Goal: Information Seeking & Learning: Learn about a topic

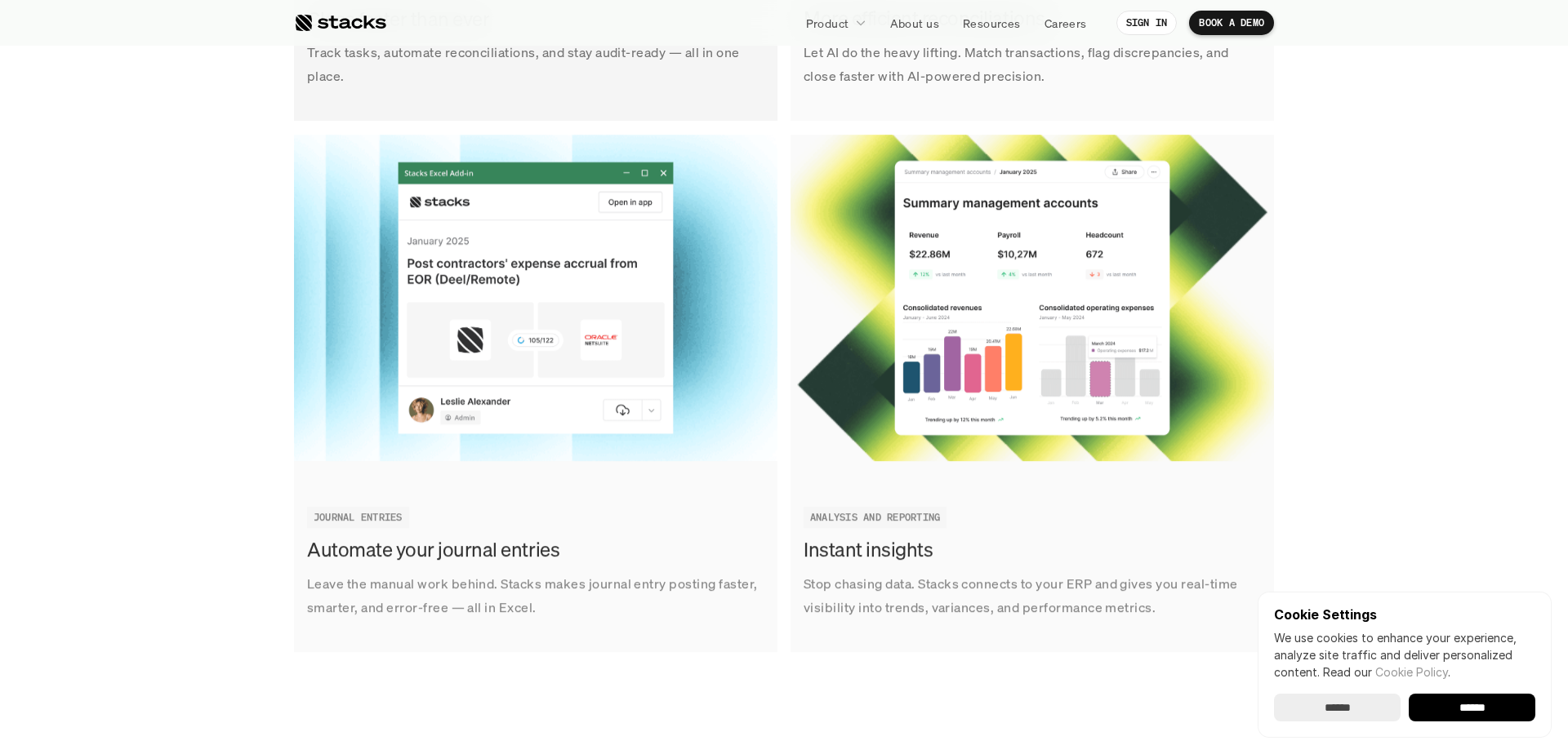
scroll to position [2369, 0]
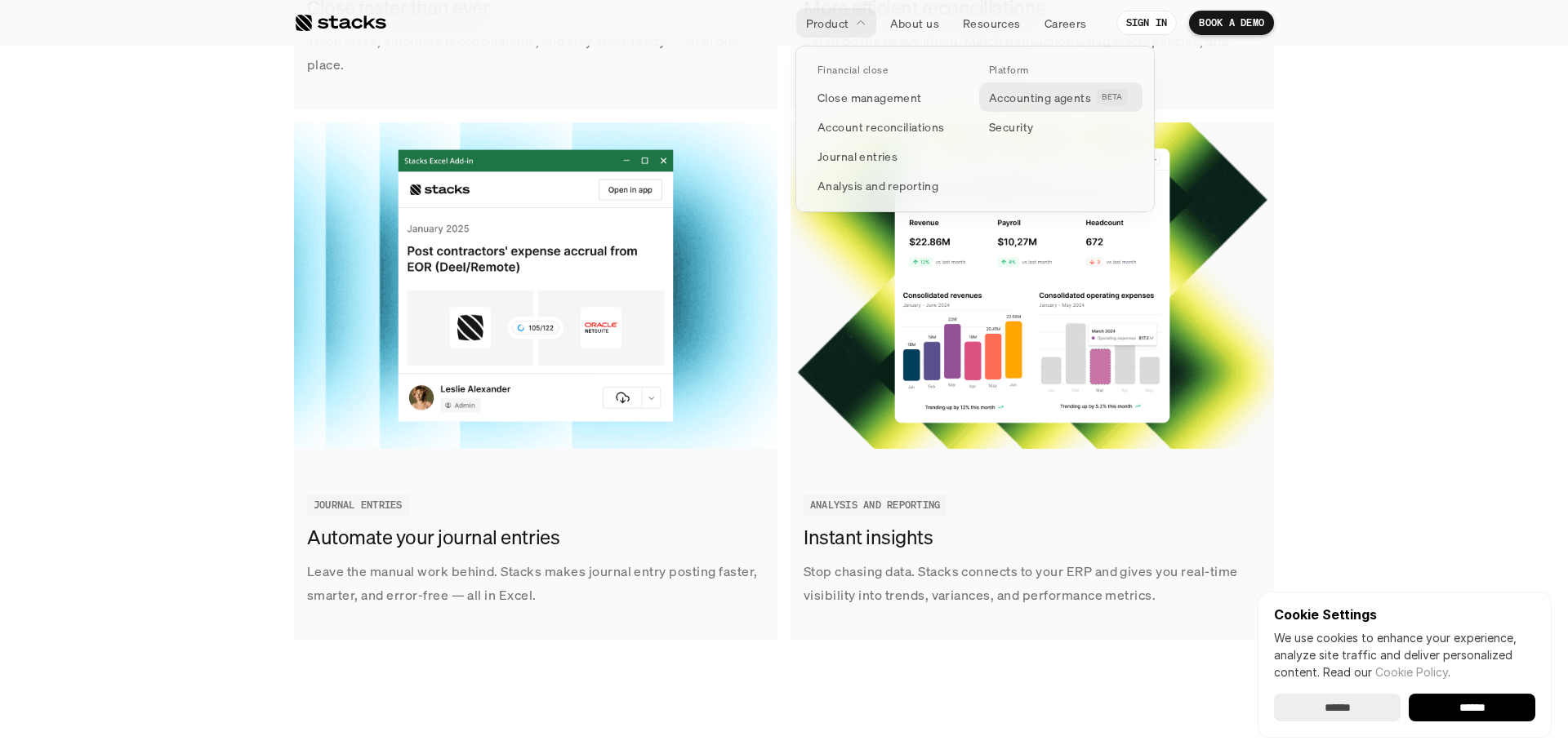
click at [1052, 101] on p "Accounting agents" at bounding box center [1040, 98] width 102 height 17
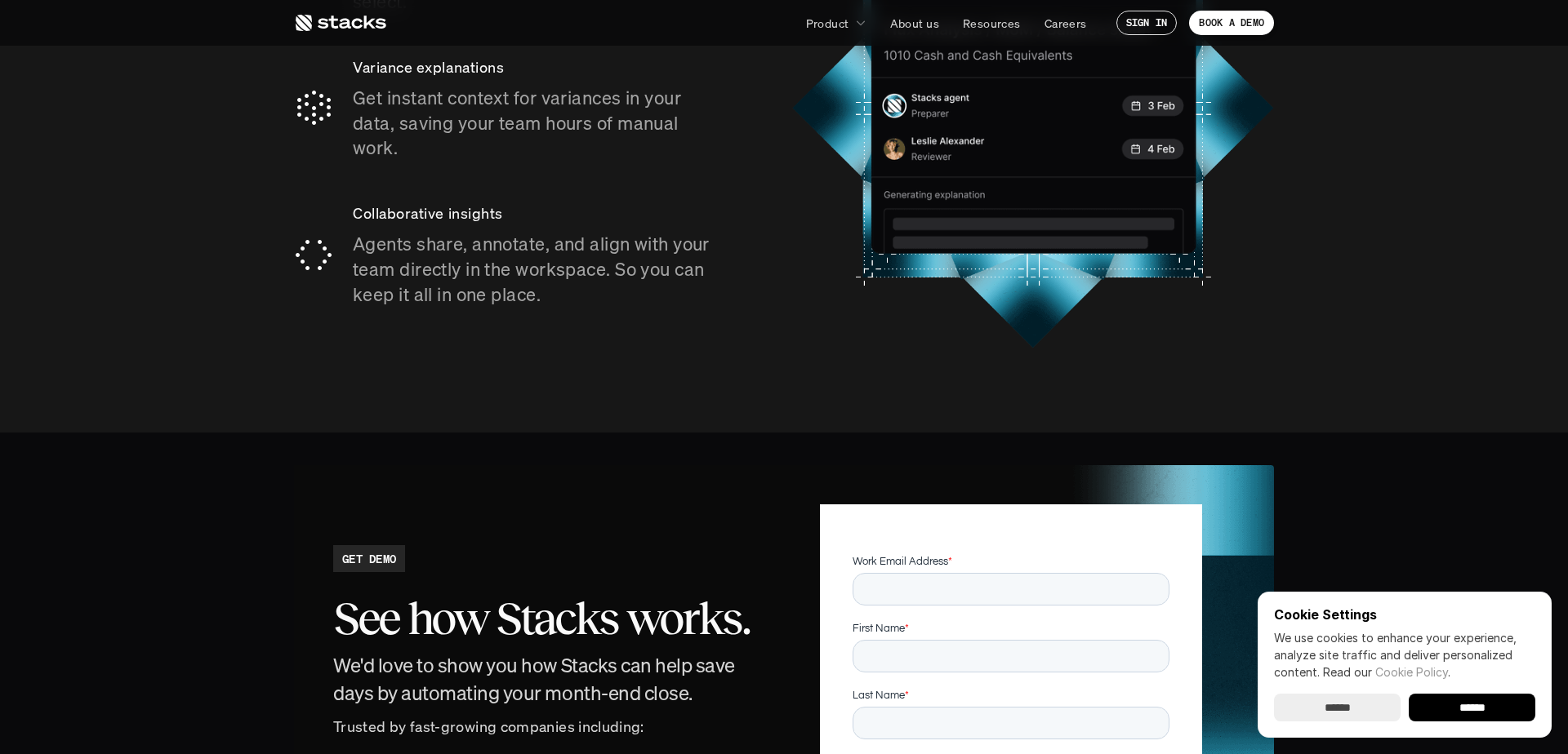
scroll to position [3170, 0]
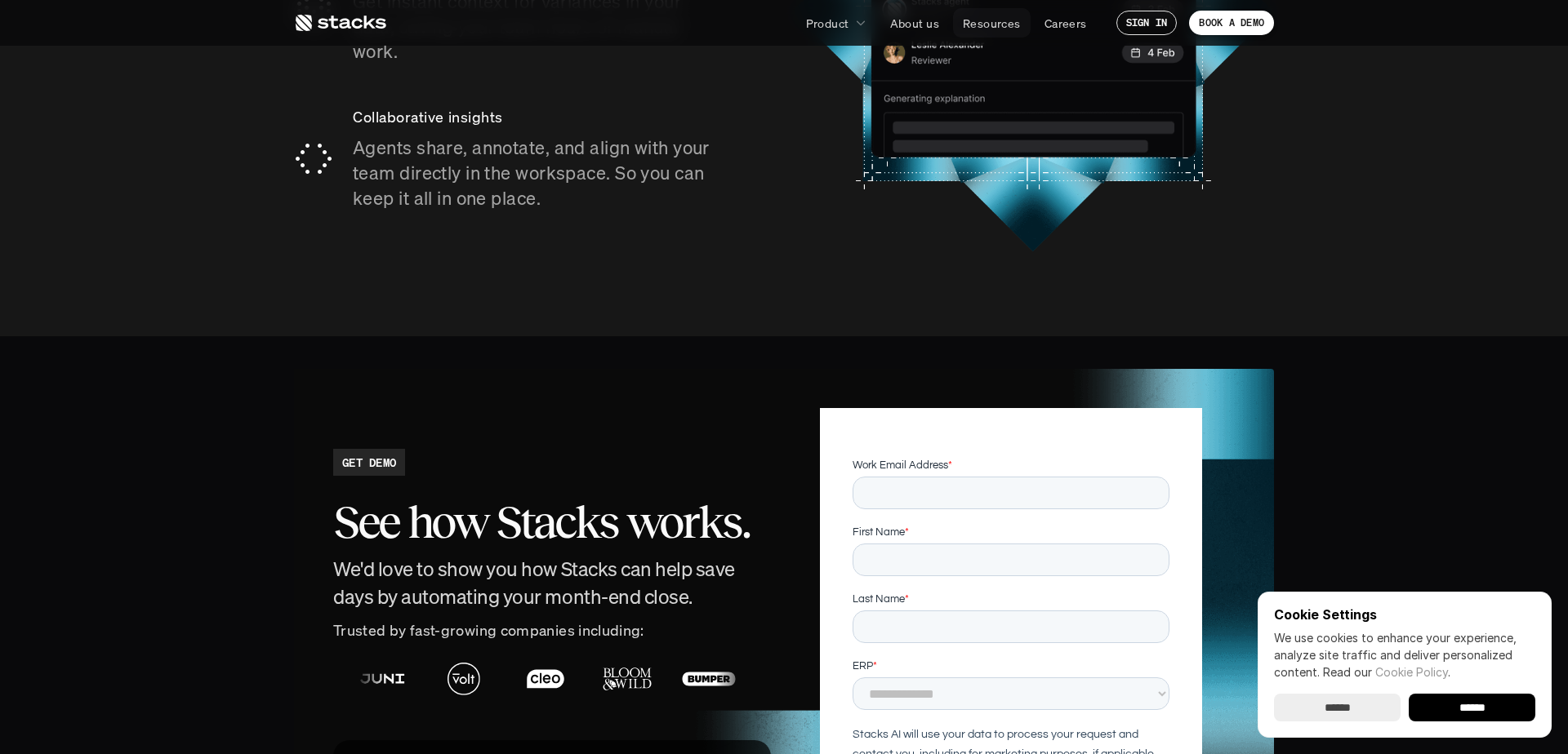
click at [979, 22] on p "Resources" at bounding box center [992, 23] width 58 height 17
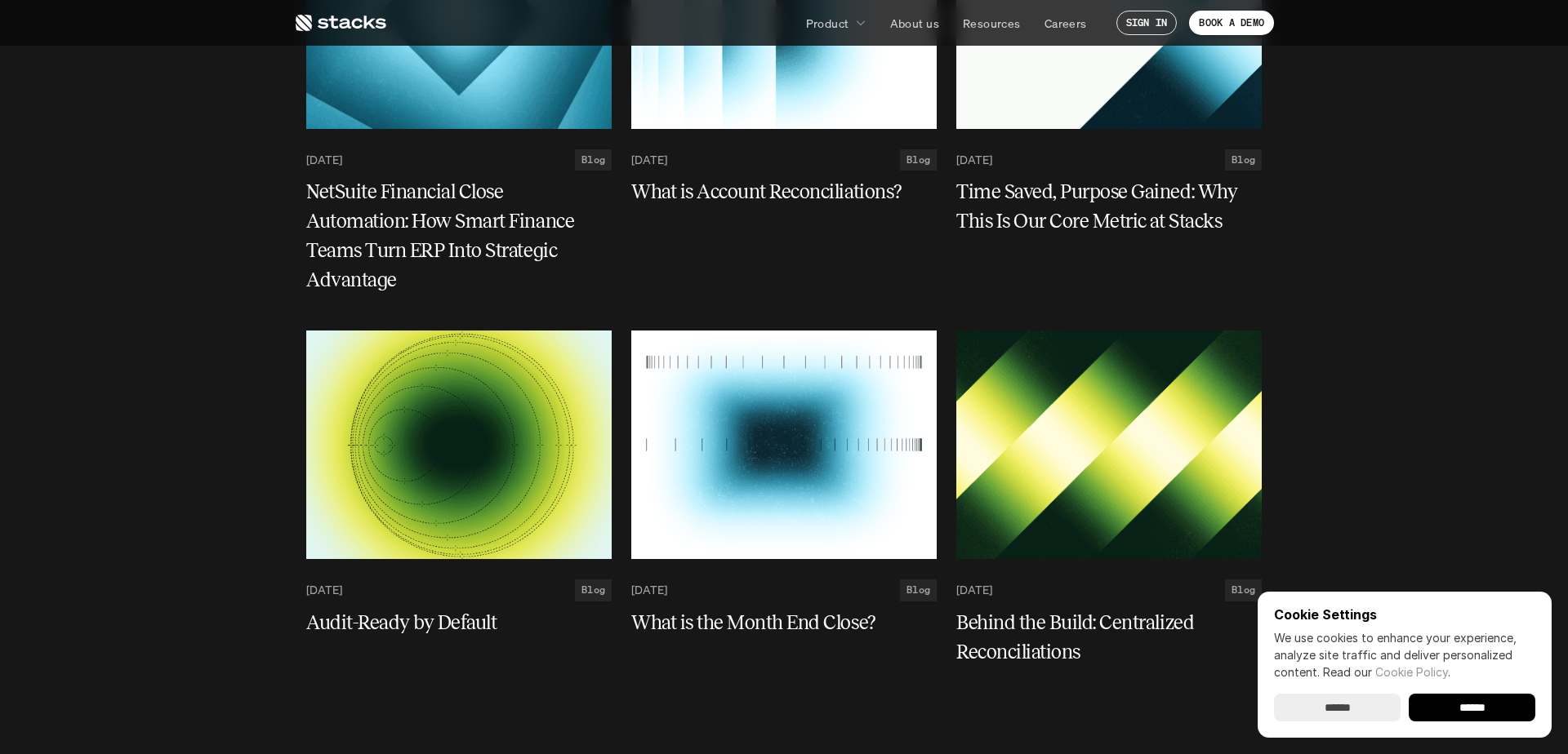
scroll to position [2984, 0]
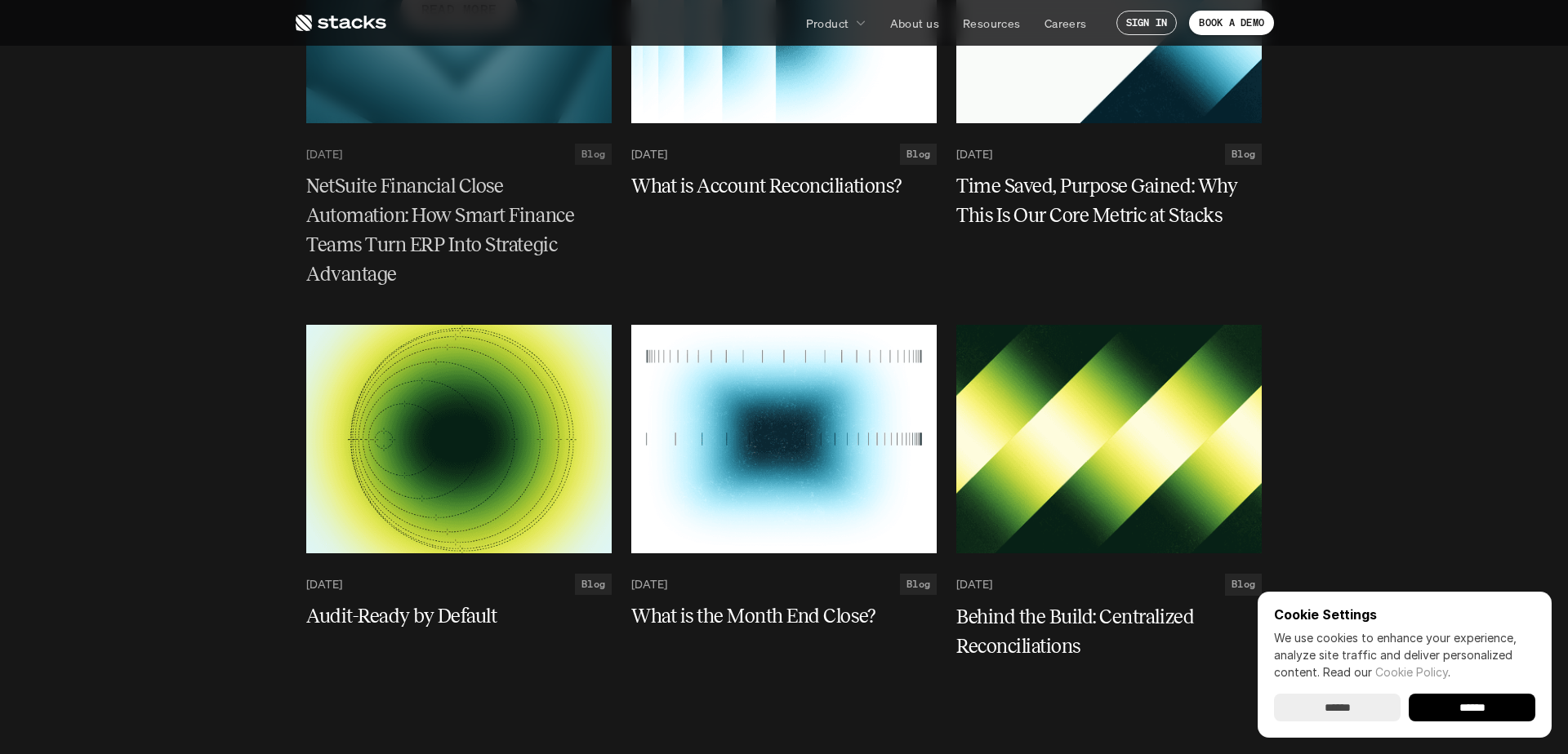
click at [413, 238] on h5 "NetSuite Financial Close Automation: How Smart Finance Teams Turn ERP Into Stra…" at bounding box center [450, 230] width 286 height 118
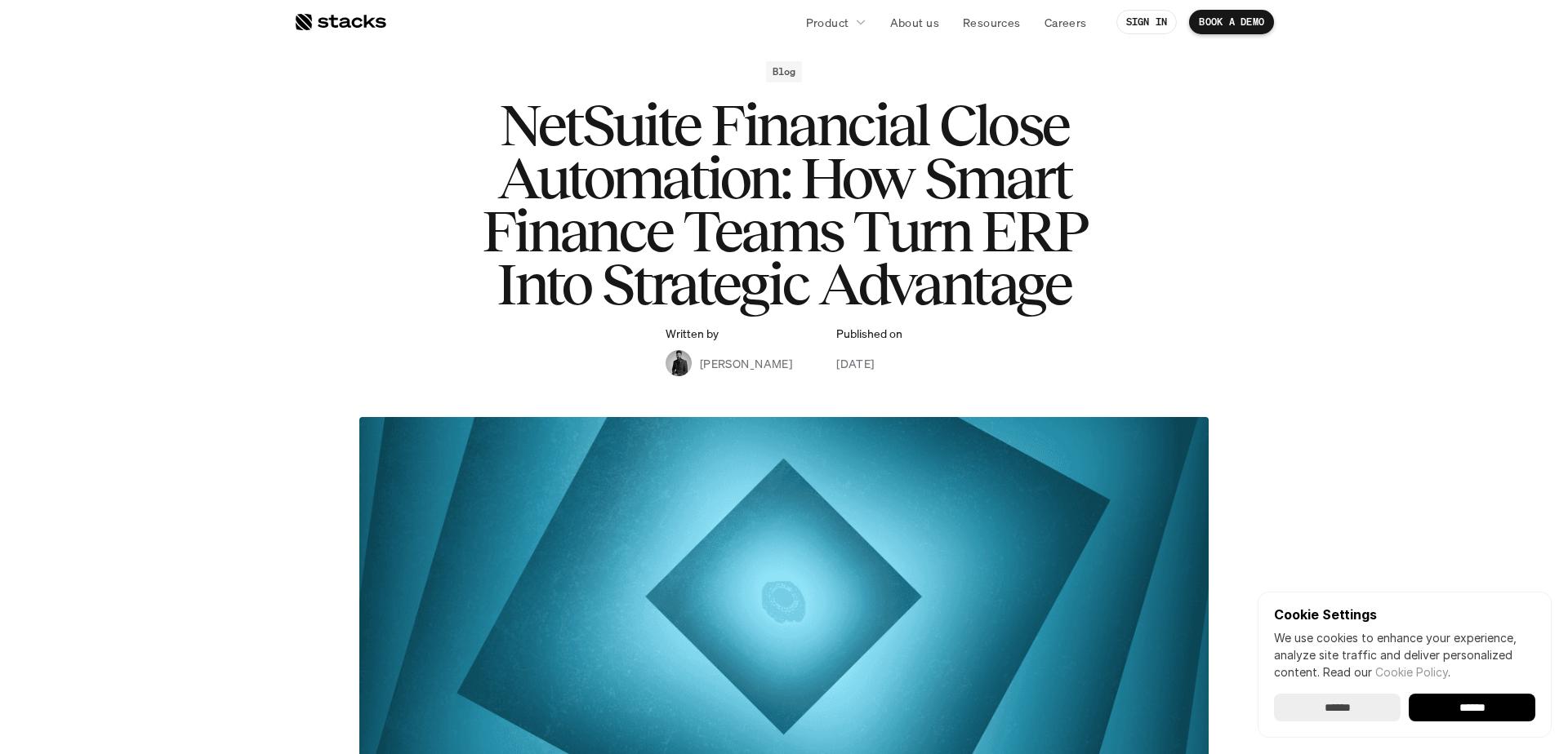
scroll to position [69, 0]
click at [1495, 709] on input "******" at bounding box center [1472, 708] width 126 height 28
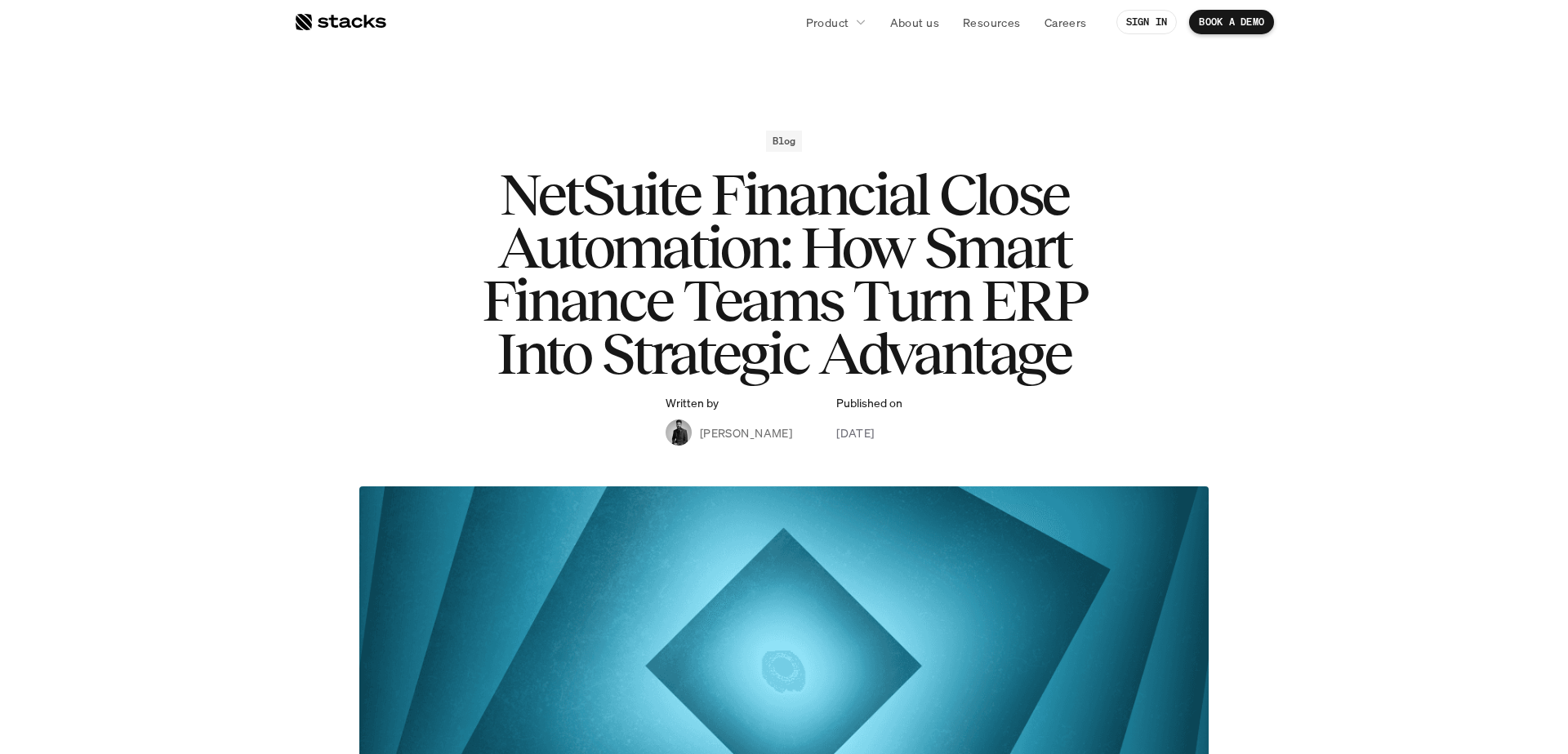
scroll to position [0, 0]
